Goal: Transaction & Acquisition: Purchase product/service

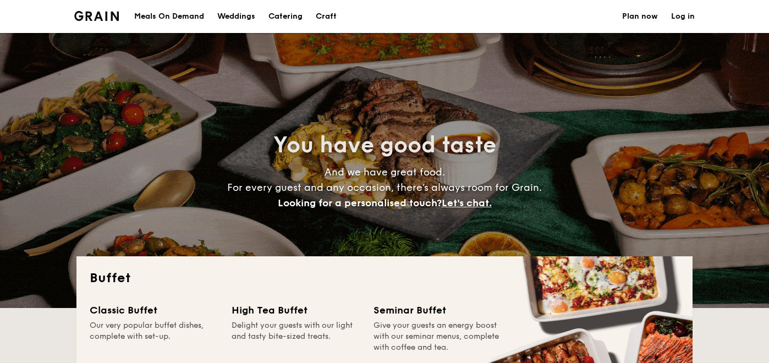
select select
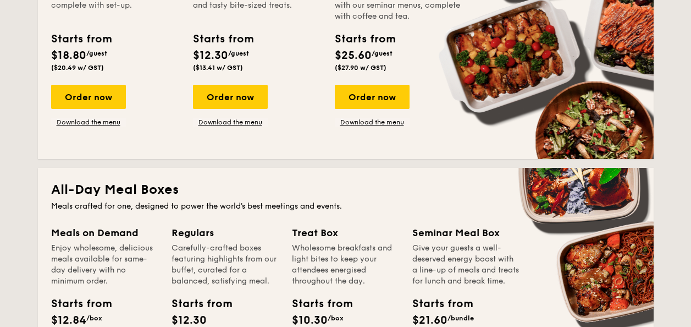
scroll to position [275, 0]
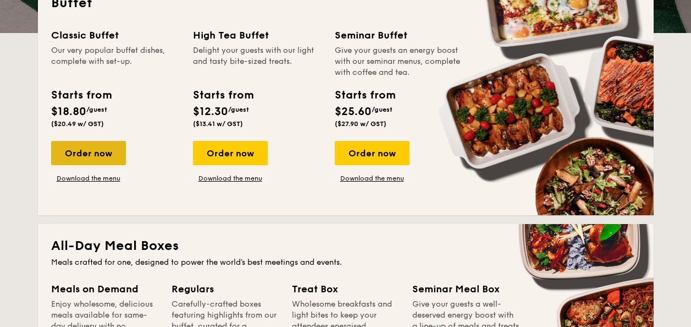
click at [95, 158] on div "Order now" at bounding box center [88, 153] width 75 height 24
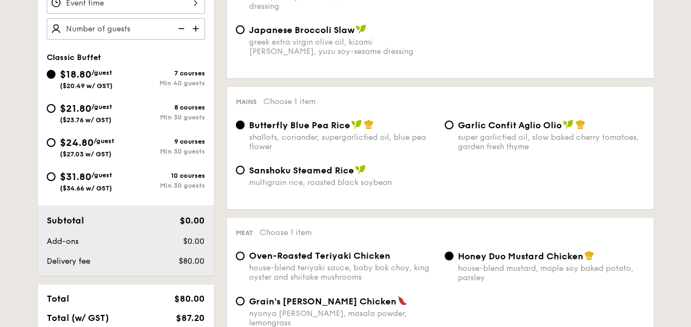
scroll to position [274, 0]
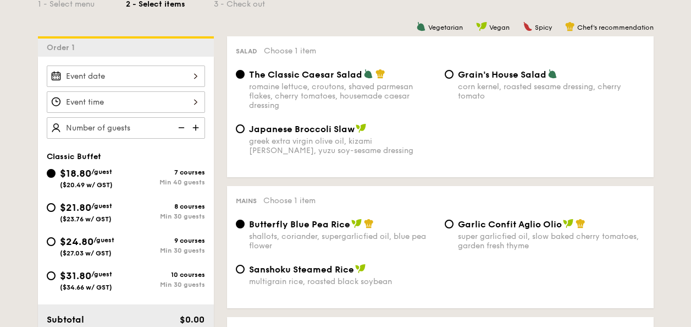
click at [195, 130] on img at bounding box center [197, 127] width 17 height 21
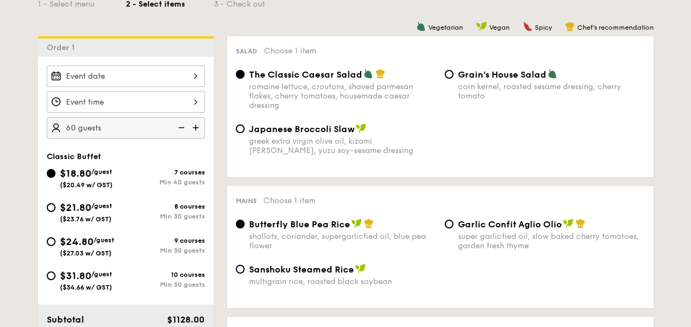
click at [182, 127] on img at bounding box center [180, 127] width 17 height 21
type input "50 guests"
